Goal: Task Accomplishment & Management: Complete application form

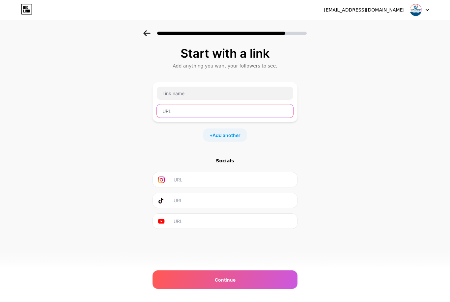
click at [238, 111] on input "text" at bounding box center [225, 110] width 136 height 13
paste input "http://wa.me/971562748291"
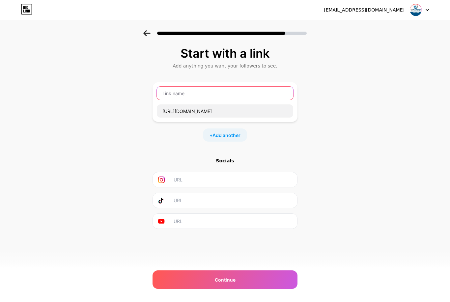
click at [234, 94] on input "text" at bounding box center [225, 93] width 136 height 13
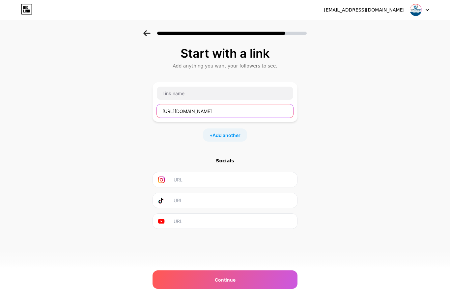
click at [221, 111] on input "http://wa.me/971562748291" at bounding box center [225, 110] width 136 height 13
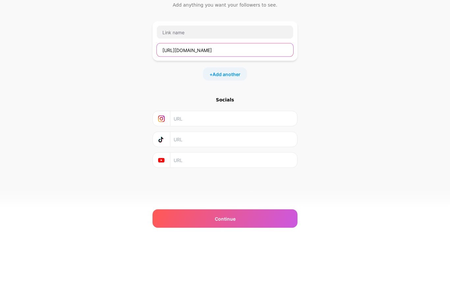
click at [204, 104] on input "http://wa.me/971562748291" at bounding box center [225, 110] width 136 height 13
type input "h"
click at [412, 94] on div "Start with a link Add anything you want your followers to see. + Add another So…" at bounding box center [225, 145] width 450 height 231
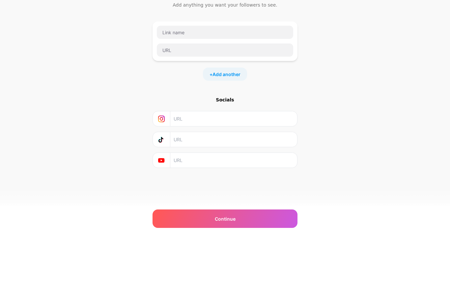
scroll to position [21, 0]
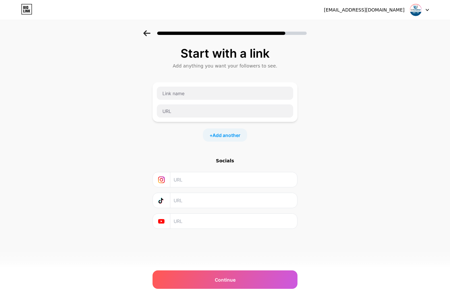
click at [204, 40] on div at bounding box center [225, 31] width 450 height 23
click at [220, 107] on input "text" at bounding box center [225, 110] width 136 height 13
click at [186, 110] on input "text" at bounding box center [225, 110] width 136 height 13
paste input "https://api.whatsapp.com/send/?phone=971585841457&text&type=phone_number&app_ab…"
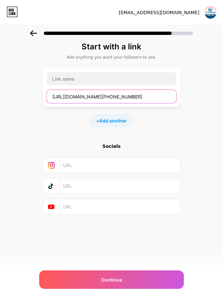
type input "https://api.whatsapp.com/send/?phone=971585841457&text&type=phone_number&app_ab…"
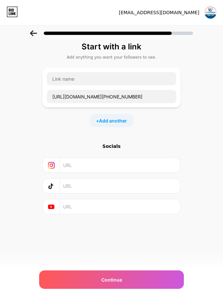
click at [204, 93] on div "Start with a link Add anything you want your followers to see. https://api.what…" at bounding box center [111, 136] width 223 height 222
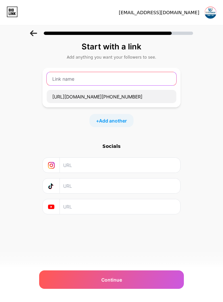
click at [67, 83] on input "text" at bounding box center [112, 78] width 130 height 13
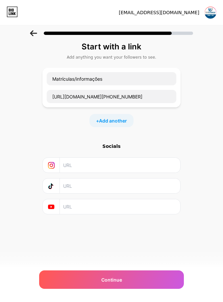
click at [27, 93] on div "Start with a link Add anything you want your followers to see. Matrículas/infor…" at bounding box center [111, 136] width 223 height 222
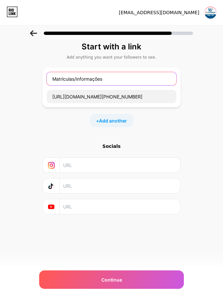
click at [112, 78] on input "Matrículas/informações" at bounding box center [112, 78] width 130 height 13
type input "Matrículas/Informações"
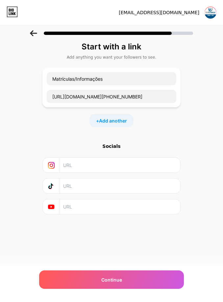
click at [203, 109] on div "Start with a link Add anything you want your followers to see. Matrículas/Infor…" at bounding box center [111, 136] width 223 height 222
click at [121, 118] on span "Add another" at bounding box center [113, 120] width 28 height 7
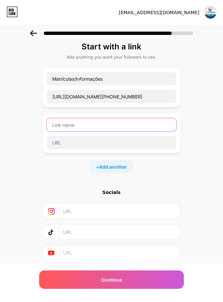
click at [111, 122] on input "text" at bounding box center [112, 124] width 130 height 13
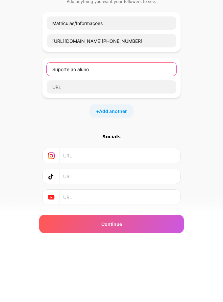
type input "Suporte ao aluno"
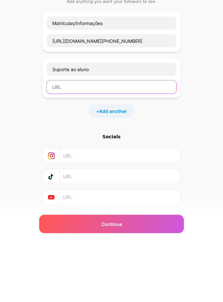
click at [65, 136] on input "text" at bounding box center [112, 142] width 130 height 13
click at [69, 136] on input "text" at bounding box center [112, 142] width 130 height 13
paste input "https://wa.me/message/3AJ6KOXWB4G4O1"
type input "https://wa.me/message/3AJ6KOXWB4G4O1"
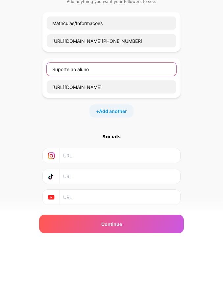
click at [84, 118] on input "Suporte ao aluno" at bounding box center [112, 124] width 130 height 13
type input "Suporte ao Aluno"
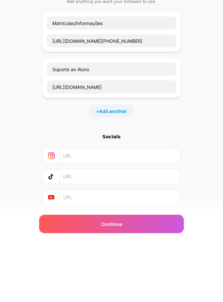
click at [162, 160] on div "+ Add another" at bounding box center [111, 166] width 138 height 13
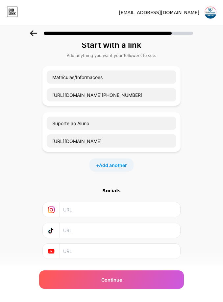
scroll to position [2, 0]
click at [120, 164] on span "Add another" at bounding box center [113, 164] width 28 height 7
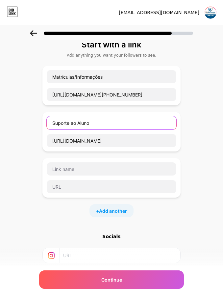
click at [123, 122] on input "Suporte ao Aluno" at bounding box center [112, 122] width 130 height 13
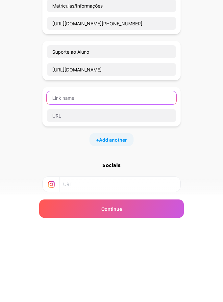
click at [151, 162] on input "text" at bounding box center [112, 168] width 130 height 13
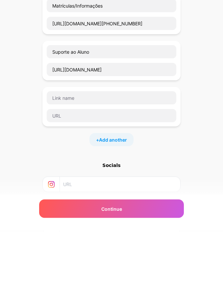
click at [212, 99] on div "Start with a link Add anything you want your followers to see. Matrículas/Infor…" at bounding box center [111, 180] width 223 height 314
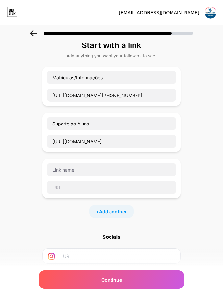
scroll to position [0, 0]
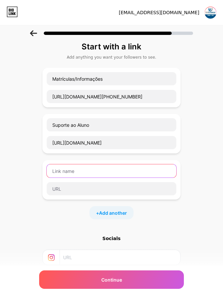
click at [125, 164] on input "text" at bounding box center [112, 170] width 130 height 13
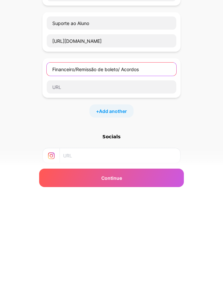
type input "Financeiro/Remissão de boleto/ Acordos"
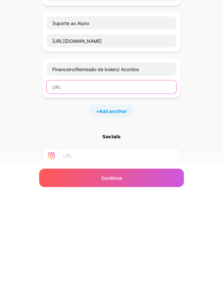
click at [144, 182] on input "text" at bounding box center [112, 188] width 130 height 13
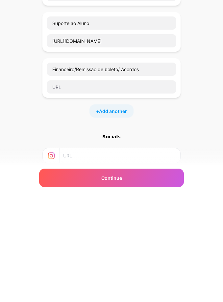
click at [198, 87] on div "Start with a link Add anything you want your followers to see. Matrículas/Infor…" at bounding box center [111, 182] width 223 height 314
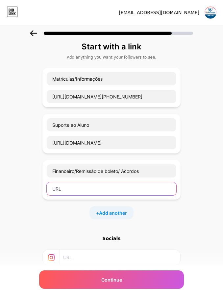
click at [105, 185] on input "text" at bounding box center [112, 188] width 130 height 13
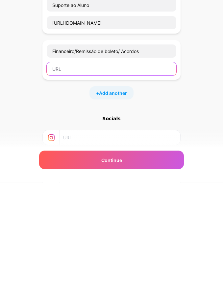
click at [84, 182] on input "text" at bounding box center [112, 188] width 130 height 13
paste input "https://wa.me/message/2SBUKMO5BWTTN1"
type input "https://wa.me/message/2SBUKMO5BWTTN1"
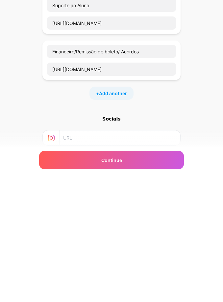
click at [197, 59] on div "Start with a link Add anything you want your followers to see. Matrículas/Infor…" at bounding box center [111, 182] width 223 height 314
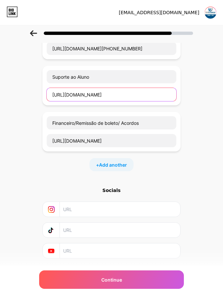
click at [119, 95] on input "https://wa.me/message/3AJ6KOXWB4G4O1" at bounding box center [112, 94] width 130 height 13
click at [104, 96] on input "https://wa.me/message/3AJ6KOXWB4G4O1" at bounding box center [112, 94] width 130 height 13
click at [108, 92] on input "https://wa.me/message/3AJ6KOXWB4G4O1" at bounding box center [112, 94] width 130 height 13
click at [107, 94] on input "https://wa.me/message/3AJ6KOXWB4G4O1" at bounding box center [112, 94] width 130 height 13
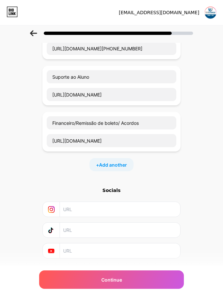
click at [193, 94] on div "Start with a link Add anything you want your followers to see. Matrículas/Infor…" at bounding box center [111, 134] width 223 height 314
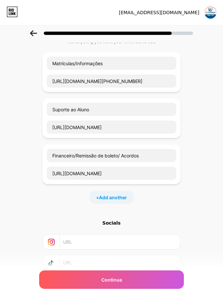
scroll to position [14, 0]
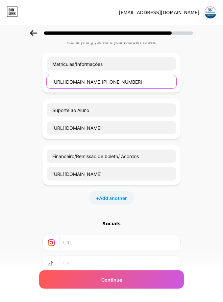
click at [155, 84] on input "https://api.whatsapp.com/send/?phone=971585841457&text&type=phone_number&app_ab…" at bounding box center [112, 81] width 130 height 13
click at [121, 84] on input "https://api.whatsapp.com/send/?phone=971585841457&text&type=phone_number&app_ab…" at bounding box center [112, 81] width 130 height 13
click at [108, 80] on input "https://api.whatsapp.com/send/?phone=971585841457&text&type=phone_number&app_ab…" at bounding box center [112, 81] width 130 height 13
click at [107, 81] on input "https://api.whatsapp.com/send/?phone=971585841457&text&type=phone_number&app_ab…" at bounding box center [112, 81] width 130 height 13
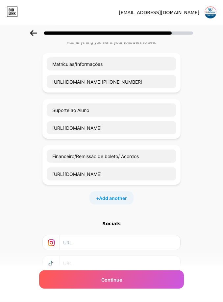
click at [115, 200] on span "Add another" at bounding box center [113, 198] width 28 height 7
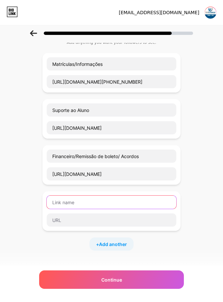
click at [114, 204] on input "text" at bounding box center [112, 202] width 130 height 13
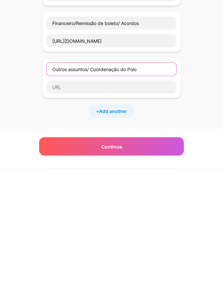
type input "Outros assuntos/ Coordenação do Polo"
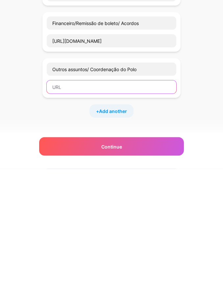
click at [76, 214] on input "text" at bounding box center [112, 220] width 130 height 13
click at [67, 214] on input "text" at bounding box center [112, 220] width 130 height 13
paste input "http://wa.me/971562748291"
type input "http://wa.me/971562748291"
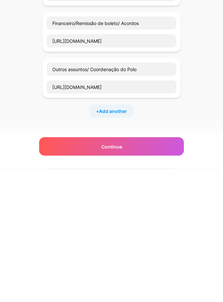
click at [189, 82] on div "Start with a link Add anything you want your followers to see. Matrículas/Infor…" at bounding box center [111, 191] width 223 height 361
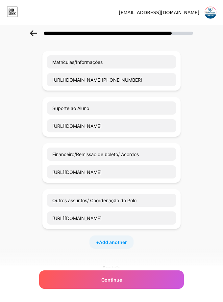
scroll to position [0, 0]
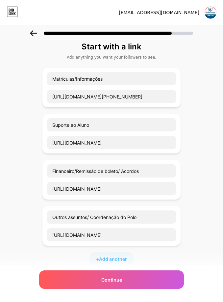
click at [75, 280] on div "Continue" at bounding box center [111, 279] width 145 height 18
click at [78, 282] on div "Continue" at bounding box center [111, 279] width 145 height 18
click at [151, 279] on div "Continue" at bounding box center [111, 279] width 145 height 18
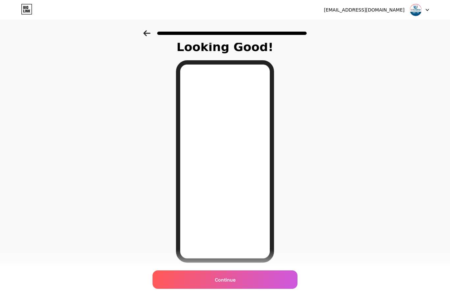
scroll to position [6, 0]
click at [252, 289] on div "Continue" at bounding box center [224, 279] width 145 height 18
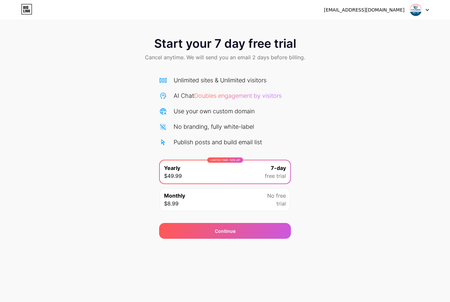
click at [314, 188] on div "Start your 7 day free trial Cancel anytime. We will send you an email 2 days be…" at bounding box center [225, 134] width 450 height 208
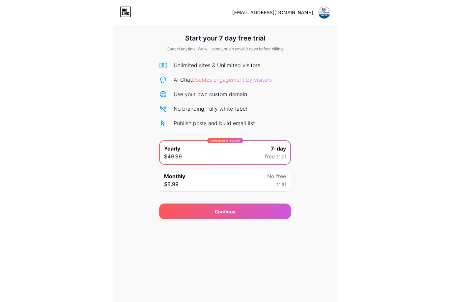
scroll to position [15, 0]
